Goal: Information Seeking & Learning: Learn about a topic

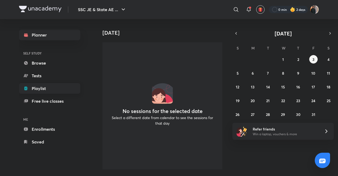
click at [36, 87] on link "Playlist" at bounding box center [49, 88] width 61 height 11
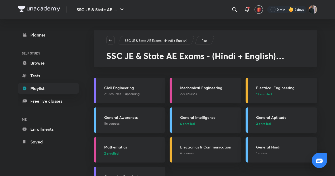
click at [281, 89] on h3 "Electrical Engineering" at bounding box center [285, 88] width 58 height 6
click at [273, 93] on p "12 enrolled" at bounding box center [285, 93] width 58 height 5
click at [258, 87] on h3 "Electrical Engineering" at bounding box center [285, 88] width 58 height 6
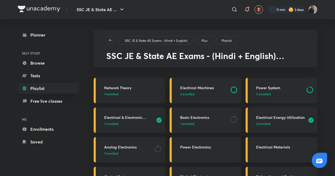
click at [261, 94] on span "3 enrolled" at bounding box center [263, 93] width 15 height 5
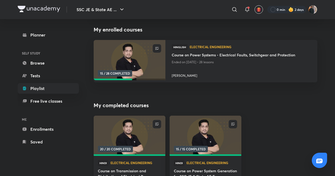
scroll to position [79, 0]
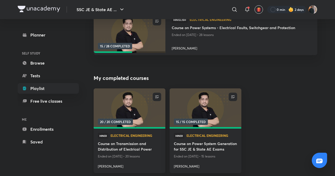
click at [118, 109] on img at bounding box center [129, 108] width 73 height 41
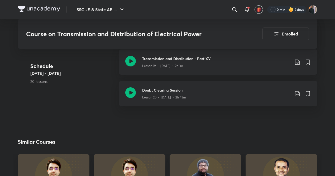
scroll to position [792, 0]
click at [157, 99] on p "Lesson 20 • [DATE] • 2h 43m" at bounding box center [164, 97] width 44 height 5
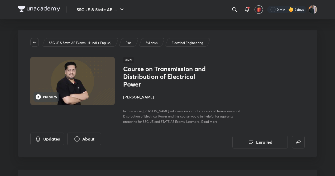
drag, startPoint x: 148, startPoint y: 29, endPoint x: 139, endPoint y: 23, distance: 11.3
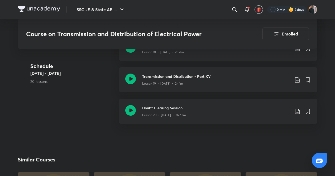
scroll to position [792, 0]
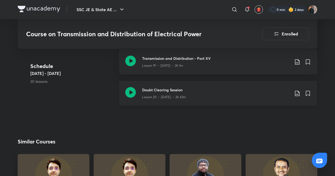
click at [157, 98] on p "Lesson 20 • [DATE] • 2h 43m" at bounding box center [164, 97] width 44 height 5
